Goal: Information Seeking & Learning: Learn about a topic

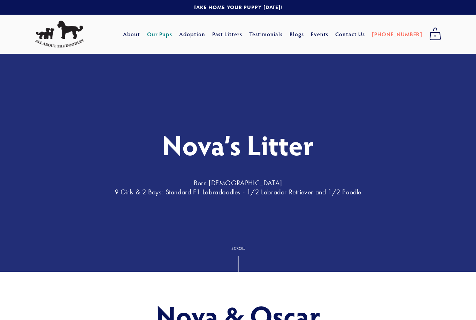
click at [173, 37] on link "Our Pups" at bounding box center [159, 34] width 25 height 13
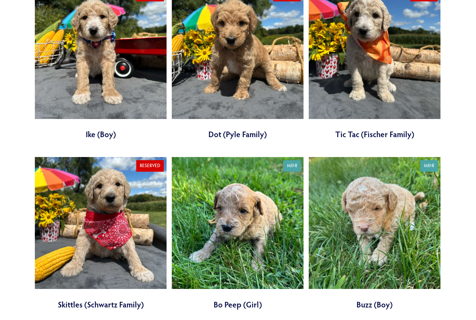
scroll to position [808, 0]
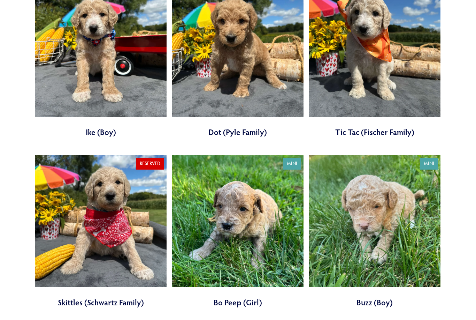
click at [258, 202] on link at bounding box center [238, 231] width 132 height 153
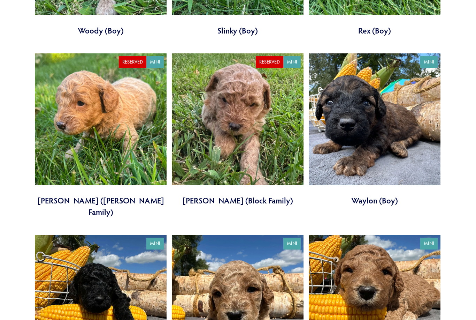
scroll to position [1246, 0]
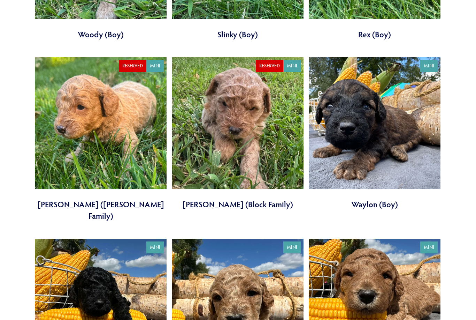
click at [380, 136] on link at bounding box center [375, 133] width 132 height 153
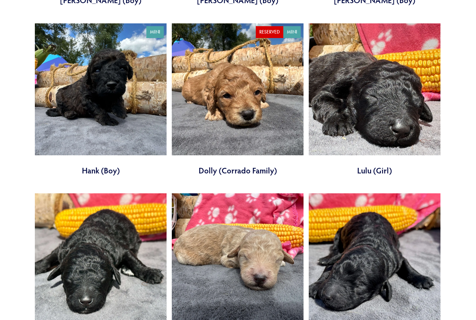
scroll to position [1644, 0]
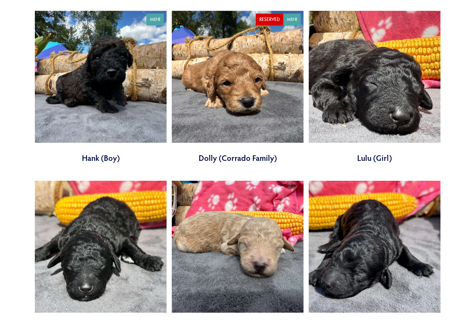
click at [368, 96] on link at bounding box center [375, 87] width 132 height 153
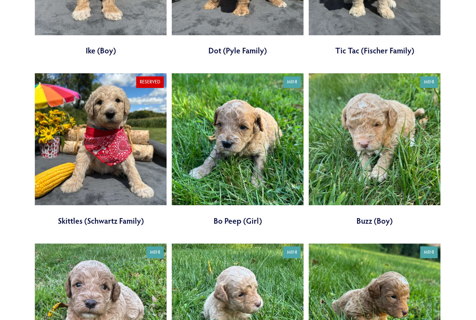
scroll to position [885, 0]
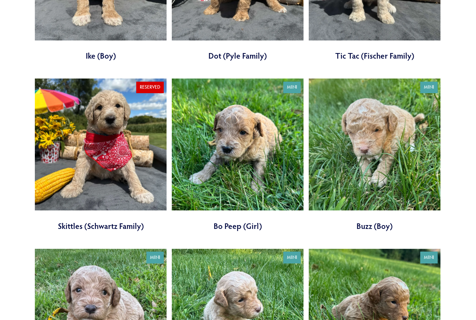
click at [232, 140] on link at bounding box center [238, 154] width 132 height 153
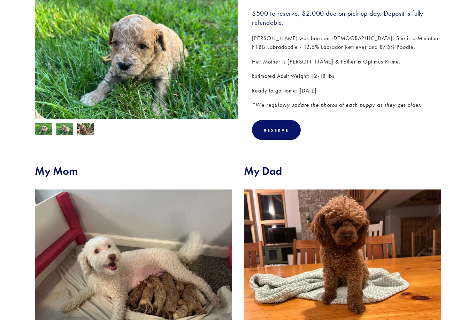
scroll to position [106, 0]
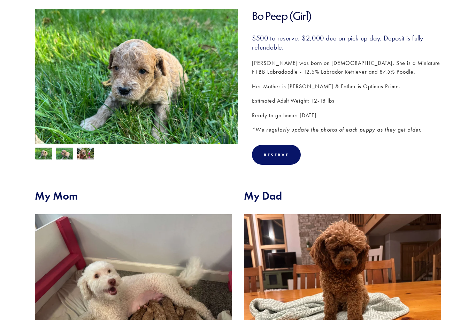
click at [66, 156] on img at bounding box center [64, 153] width 17 height 13
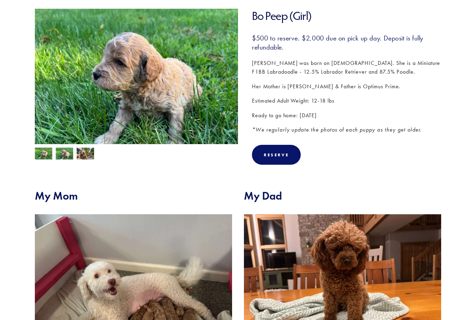
click at [82, 153] on img at bounding box center [85, 153] width 17 height 13
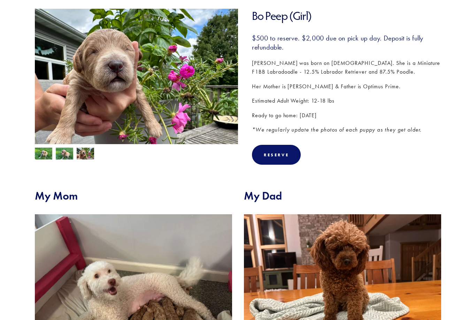
click at [59, 154] on img at bounding box center [64, 153] width 17 height 13
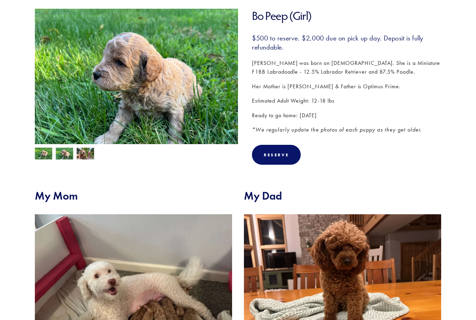
click at [46, 160] on section "Bo Peep (Girl) Bo Peep (Girl) $500.00 $500 to reserve. $2,000 due on pick up da…" at bounding box center [238, 92] width 407 height 166
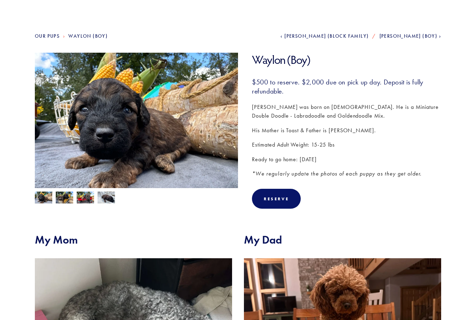
scroll to position [2, 0]
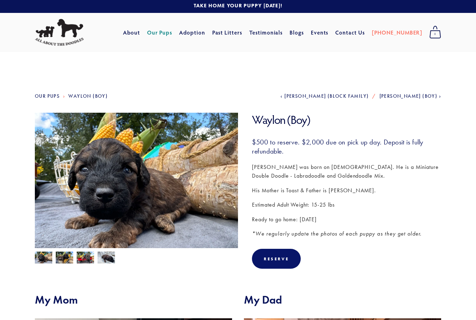
click at [60, 263] on img at bounding box center [64, 257] width 17 height 13
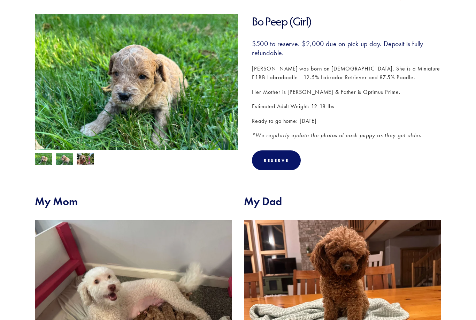
scroll to position [96, 0]
